Goal: Task Accomplishment & Management: Manage account settings

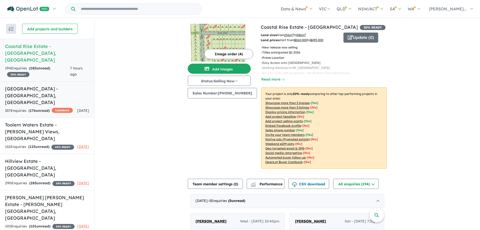
click at [33, 85] on h5 "[GEOGRAPHIC_DATA] - [GEOGRAPHIC_DATA] , [GEOGRAPHIC_DATA]" at bounding box center [47, 95] width 84 height 20
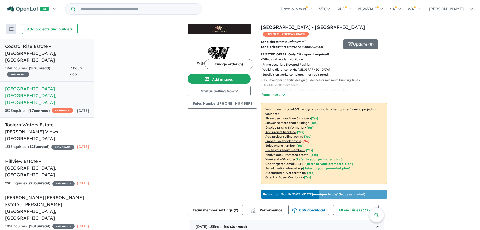
click at [33, 45] on h5 "Coastal Rise Estate - [GEOGRAPHIC_DATA] , [GEOGRAPHIC_DATA]" at bounding box center [47, 53] width 84 height 20
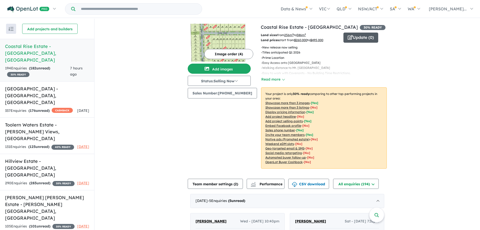
click at [355, 38] on button "Update ( 0 )" at bounding box center [361, 38] width 35 height 10
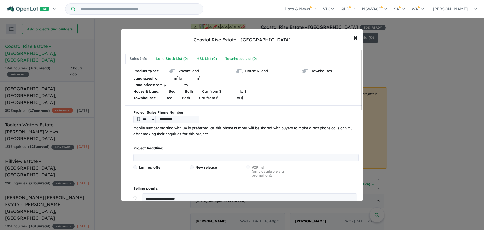
click at [173, 84] on input "******" at bounding box center [175, 84] width 18 height 5
drag, startPoint x: 173, startPoint y: 84, endPoint x: 177, endPoint y: 85, distance: 3.8
click at [177, 85] on input "******" at bounding box center [175, 84] width 18 height 5
click at [355, 38] on span "×" at bounding box center [355, 37] width 5 height 11
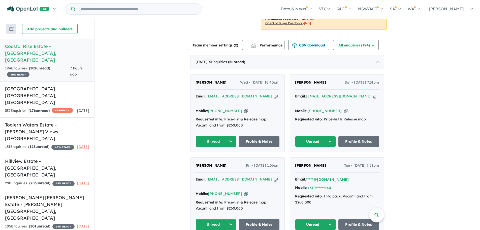
scroll to position [151, 0]
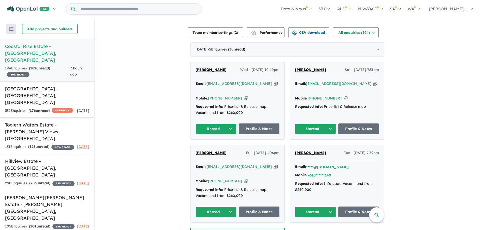
click at [331, 126] on button "Unread" at bounding box center [315, 128] width 41 height 11
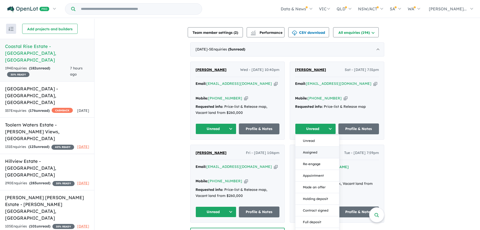
click at [312, 147] on button "Assigned" at bounding box center [318, 153] width 44 height 12
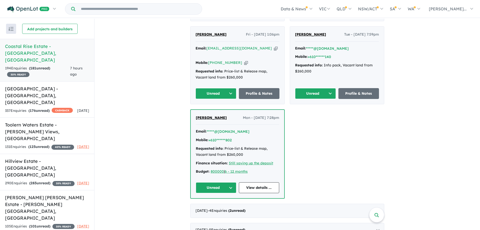
scroll to position [277, 0]
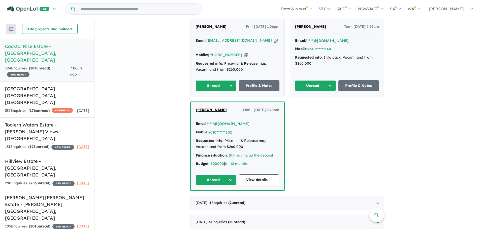
click at [314, 80] on button "Unread" at bounding box center [315, 85] width 41 height 11
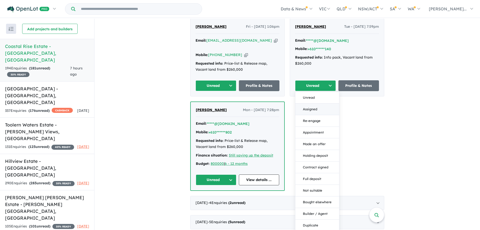
click at [309, 103] on button "Assigned" at bounding box center [318, 109] width 44 height 12
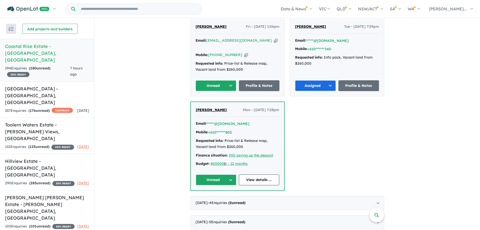
click at [210, 174] on button "Unread" at bounding box center [216, 179] width 41 height 11
click at [208, 197] on button "Assigned" at bounding box center [218, 203] width 44 height 12
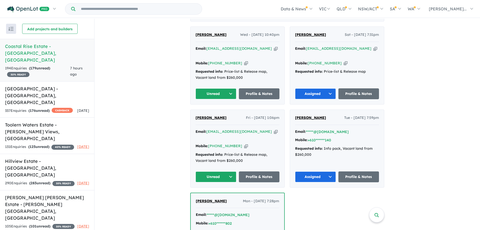
scroll to position [177, 0]
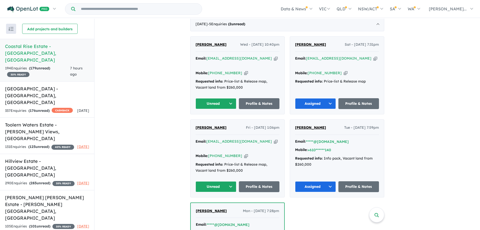
click at [212, 181] on button "Unread" at bounding box center [216, 186] width 41 height 11
click at [210, 204] on button "Assigned" at bounding box center [218, 210] width 44 height 12
click at [206, 98] on button "Unread" at bounding box center [216, 103] width 41 height 11
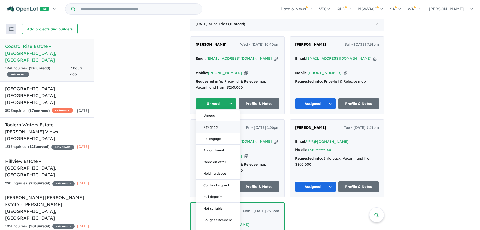
click at [212, 122] on button "Assigned" at bounding box center [218, 127] width 44 height 12
